Goal: Transaction & Acquisition: Purchase product/service

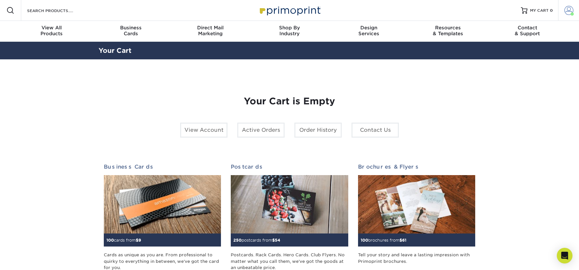
click at [568, 12] on span at bounding box center [568, 10] width 9 height 9
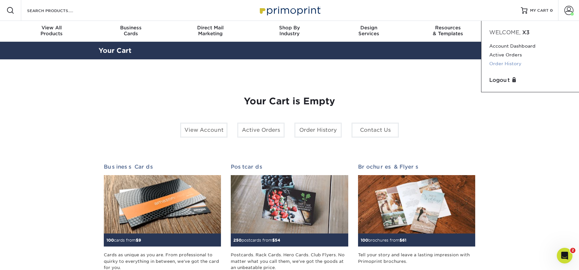
click at [513, 61] on link "Order History" at bounding box center [530, 63] width 82 height 9
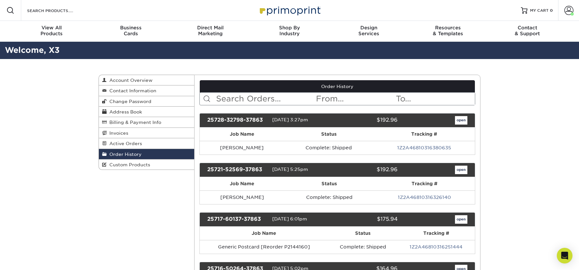
click at [284, 100] on input "text" at bounding box center [265, 99] width 100 height 12
type input "bi fold"
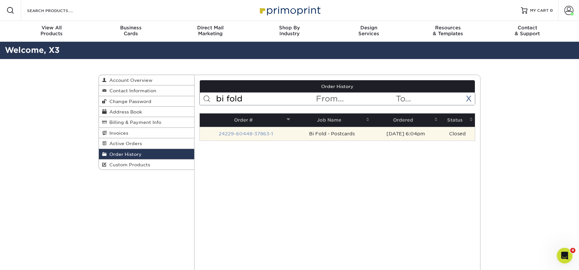
click at [248, 133] on link "24229-60448-37863-1" at bounding box center [246, 133] width 54 height 5
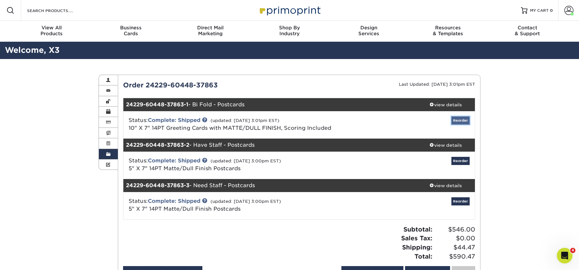
click at [465, 123] on link "Reorder" at bounding box center [460, 120] width 18 height 8
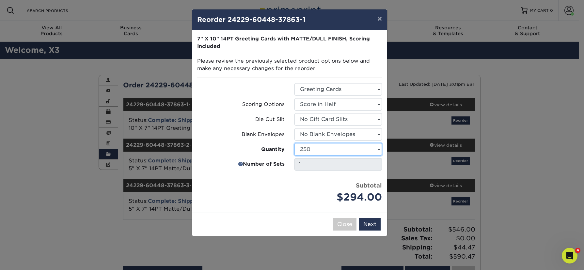
click at [346, 152] on select "100 250 500 1000 2500 5000 10000" at bounding box center [337, 149] width 87 height 12
select select "f593fda3-2d5c-4b9e-9c2c-6197b899ae74"
click at [370, 222] on button "Next" at bounding box center [370, 224] width 22 height 12
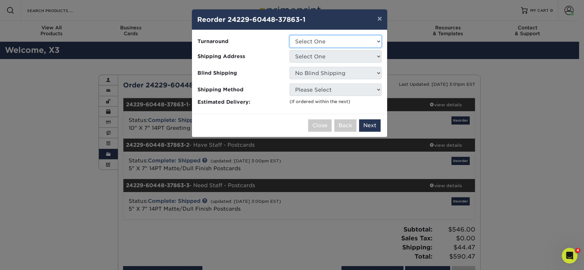
click at [333, 43] on select "Select One 2-4 Business Days 2 Day Next Business Day" at bounding box center [335, 41] width 92 height 12
select select "c8061e78-ba60-48e8-9a56-67a0fa53e200"
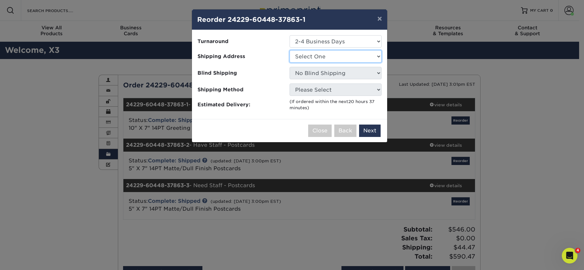
click at [332, 54] on select "Select One Alex Karis Andrea SeGraves Brian Whitworth Bryan Schleigh Courtney C…" at bounding box center [335, 56] width 92 height 12
select select "167945"
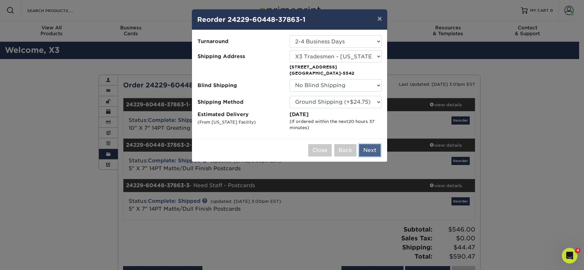
click at [368, 150] on button "Next" at bounding box center [370, 150] width 22 height 12
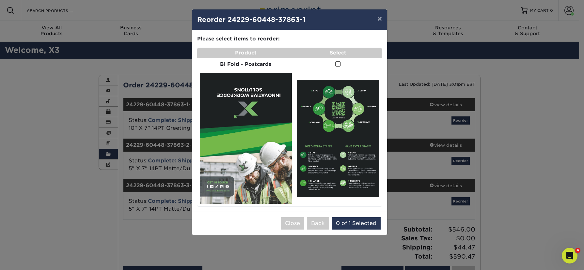
click at [339, 61] on span at bounding box center [338, 64] width 6 height 6
click at [0, 0] on input "checkbox" at bounding box center [0, 0] width 0 height 0
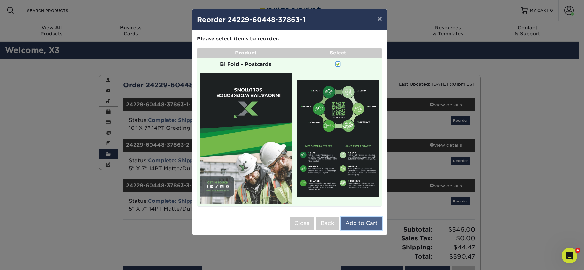
click at [362, 219] on button "Add to Cart" at bounding box center [361, 223] width 41 height 12
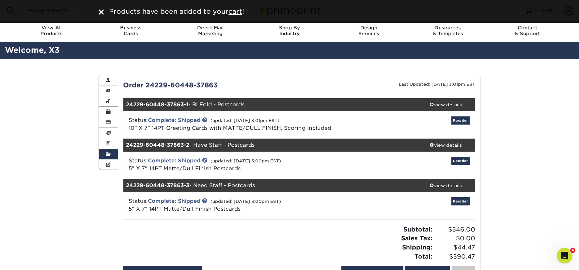
click at [567, 9] on div "Products have been added to your cart !" at bounding box center [289, 11] width 579 height 23
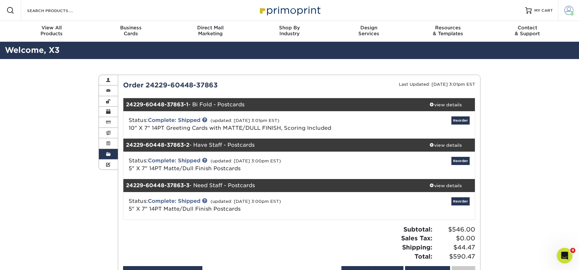
click at [567, 11] on span at bounding box center [568, 10] width 9 height 9
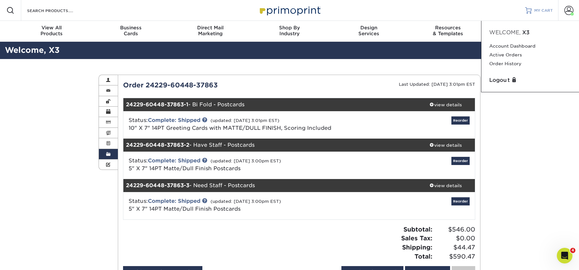
click at [527, 16] on link "MY CART" at bounding box center [539, 10] width 28 height 21
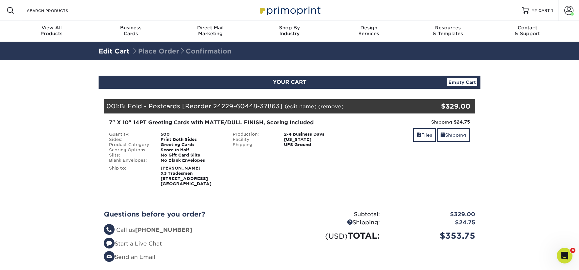
click at [256, 138] on div "Facility:" at bounding box center [254, 139] width 52 height 5
click at [176, 159] on div "No Blank Envelopes" at bounding box center [192, 160] width 72 height 5
click at [166, 177] on strong "Dan Ellis X3 Tradesmen 18646 E Raven Dr Queen Creek, AZ 85142" at bounding box center [186, 176] width 51 height 21
click at [169, 132] on div "500" at bounding box center [192, 134] width 72 height 5
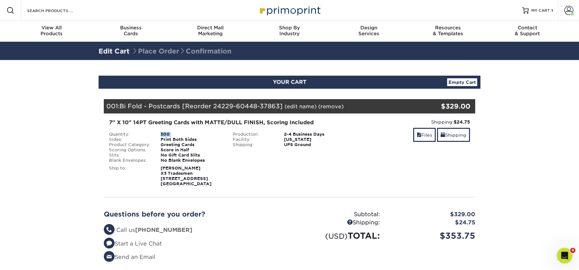
click at [169, 132] on div "500" at bounding box center [192, 134] width 72 height 5
click at [257, 177] on div "Blind Ship:" at bounding box center [290, 174] width 124 height 23
click at [567, 9] on span at bounding box center [568, 10] width 9 height 9
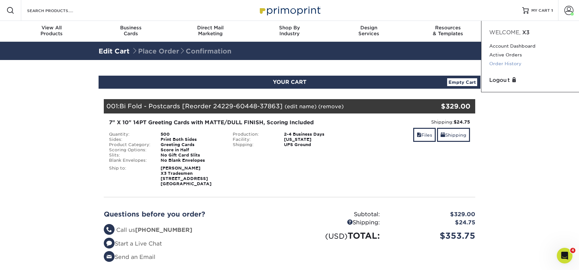
click at [514, 63] on link "Order History" at bounding box center [530, 63] width 82 height 9
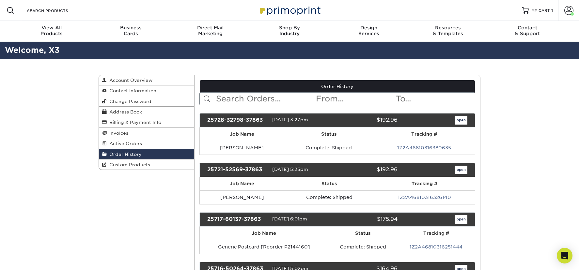
click at [240, 99] on input "text" at bounding box center [265, 99] width 100 height 12
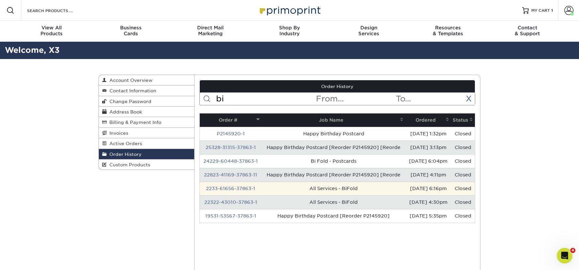
type input "bi"
click at [319, 195] on td "All Services - BiFold" at bounding box center [333, 189] width 143 height 14
click at [246, 191] on link "2233-61656-37863-1" at bounding box center [230, 188] width 49 height 5
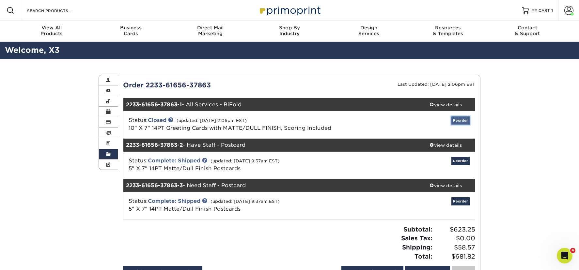
click at [461, 119] on link "Reorder" at bounding box center [460, 120] width 18 height 8
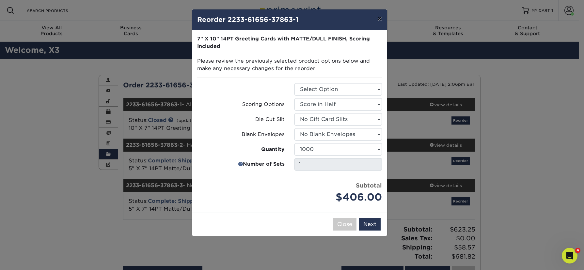
click at [381, 17] on button "×" at bounding box center [379, 18] width 15 height 18
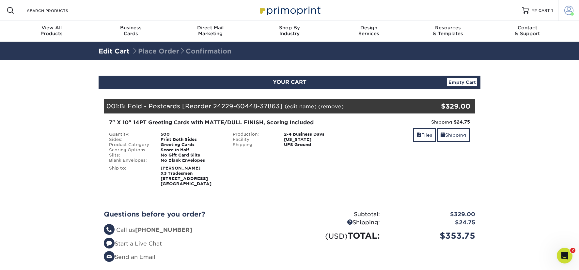
click at [574, 9] on link "Account" at bounding box center [568, 10] width 21 height 21
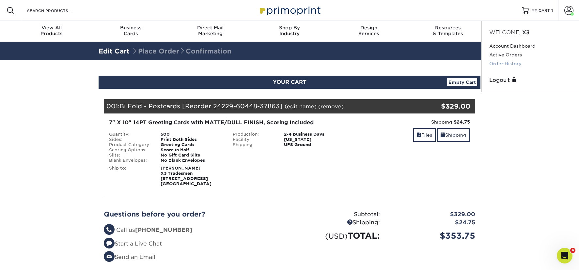
click at [513, 64] on link "Order History" at bounding box center [530, 63] width 82 height 9
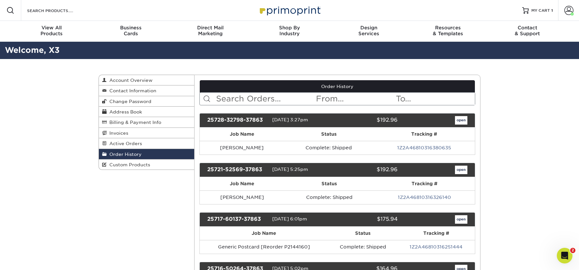
click at [252, 99] on input "text" at bounding box center [265, 99] width 100 height 12
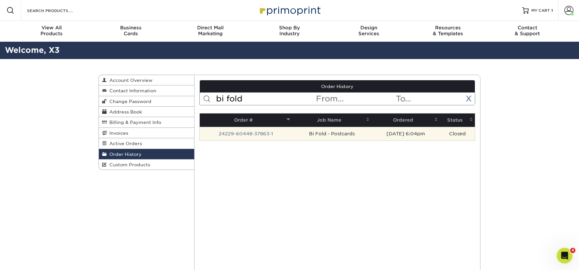
type input "bi fold"
click at [327, 134] on td "Bi Fold - Postcards" at bounding box center [331, 134] width 79 height 14
click at [249, 133] on link "24229-60448-37863-1" at bounding box center [246, 133] width 54 height 5
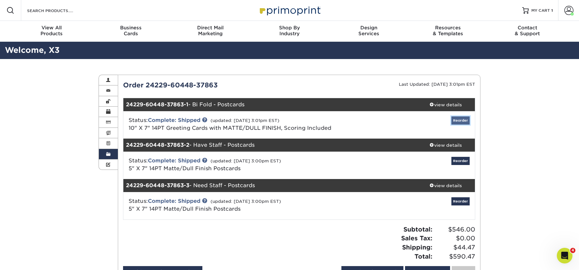
click at [462, 121] on link "Reorder" at bounding box center [460, 120] width 18 height 8
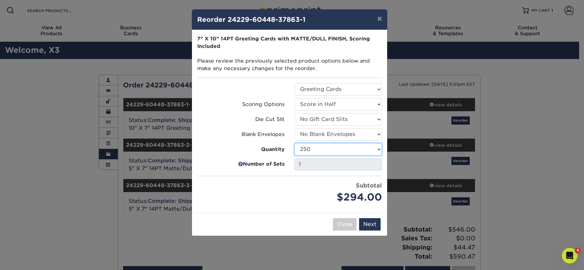
click at [327, 145] on select "100 250 500 1000 2500 5000 10000" at bounding box center [337, 149] width 87 height 12
click at [313, 149] on select "100 250 500 1000 2500 5000 10000" at bounding box center [337, 149] width 87 height 12
click at [303, 148] on select "100 250 500 1000 2500 5000 10000" at bounding box center [337, 149] width 87 height 12
click at [381, 19] on button "×" at bounding box center [379, 18] width 15 height 18
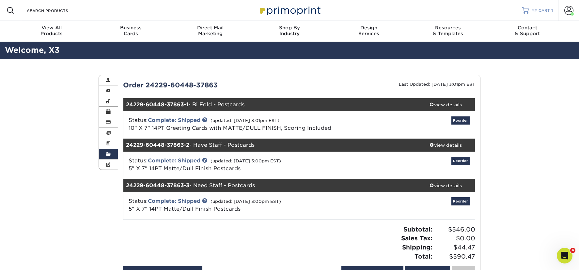
click at [548, 9] on span "MY CART" at bounding box center [540, 11] width 19 height 6
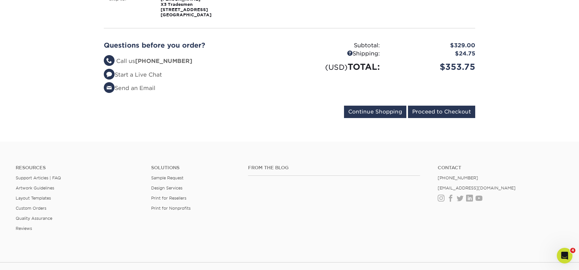
scroll to position [231, 0]
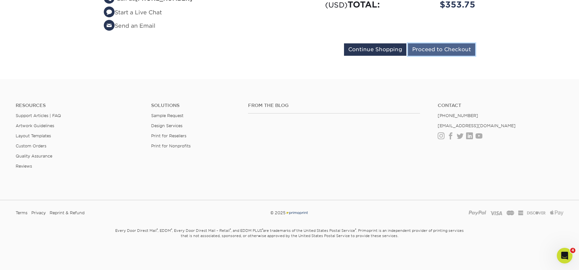
click at [427, 47] on input "Proceed to Checkout" at bounding box center [441, 49] width 67 height 12
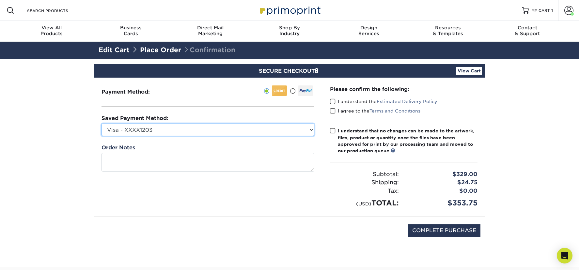
click at [174, 130] on select "Visa - XXXX1203 JJ Divvy - XXXX9516 Visa - XXXX0790 New Credit Card" at bounding box center [207, 130] width 213 height 12
select select "71864"
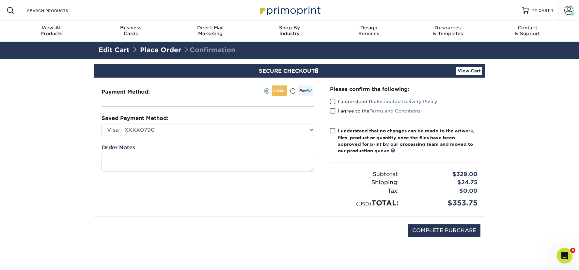
click at [164, 50] on link "Place Order" at bounding box center [160, 50] width 41 height 8
click at [120, 51] on link "Edit Cart" at bounding box center [114, 50] width 31 height 8
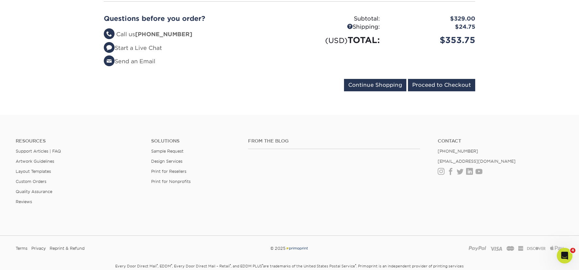
scroll to position [199, 0]
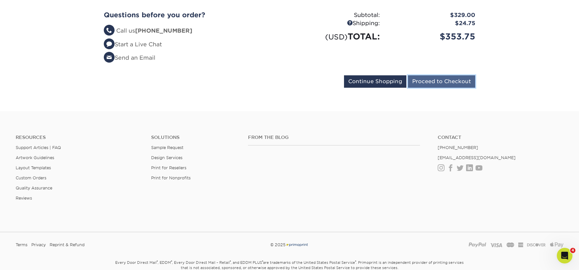
click at [434, 84] on input "Proceed to Checkout" at bounding box center [441, 81] width 67 height 12
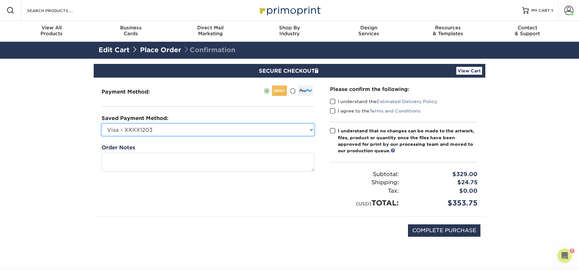
click at [260, 133] on select "Visa - XXXX1203 JJ Divvy - XXXX9516 Visa - XXXX0790 New Credit Card" at bounding box center [207, 130] width 213 height 12
select select "71864"
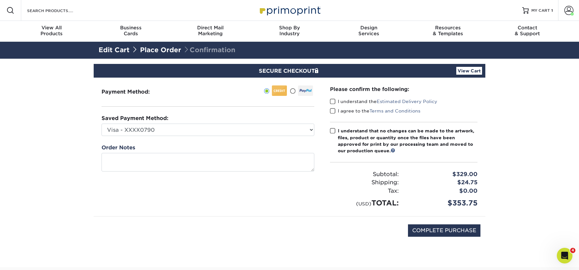
click at [261, 191] on div "Payment Method:" at bounding box center [208, 147] width 228 height 139
click at [333, 132] on span at bounding box center [333, 131] width 6 height 6
click at [0, 0] on input "I understand that no changes can be made to the artwork, files, product or quan…" at bounding box center [0, 0] width 0 height 0
click at [331, 112] on span at bounding box center [333, 111] width 6 height 6
click at [0, 0] on input "I agree to the Terms and Conditions" at bounding box center [0, 0] width 0 height 0
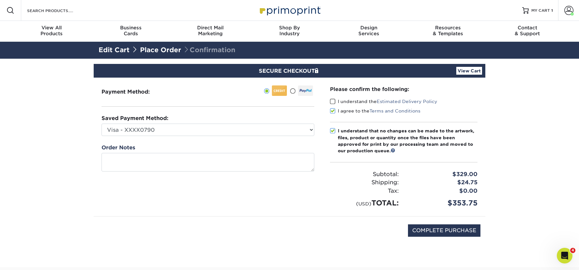
click at [331, 99] on span at bounding box center [333, 102] width 6 height 6
click at [0, 0] on input "I understand the Estimated Delivery Policy" at bounding box center [0, 0] width 0 height 0
click at [438, 232] on input "COMPLETE PURCHASE" at bounding box center [444, 231] width 72 height 12
type input "PROCESSING, PLEASE WAIT..."
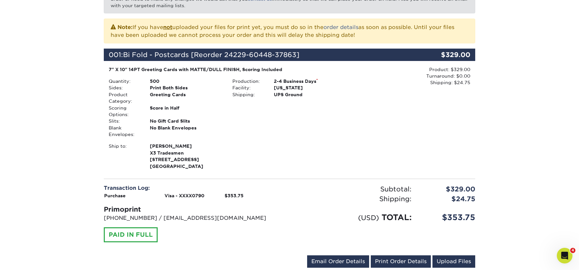
scroll to position [139, 0]
